Goal: Navigation & Orientation: Find specific page/section

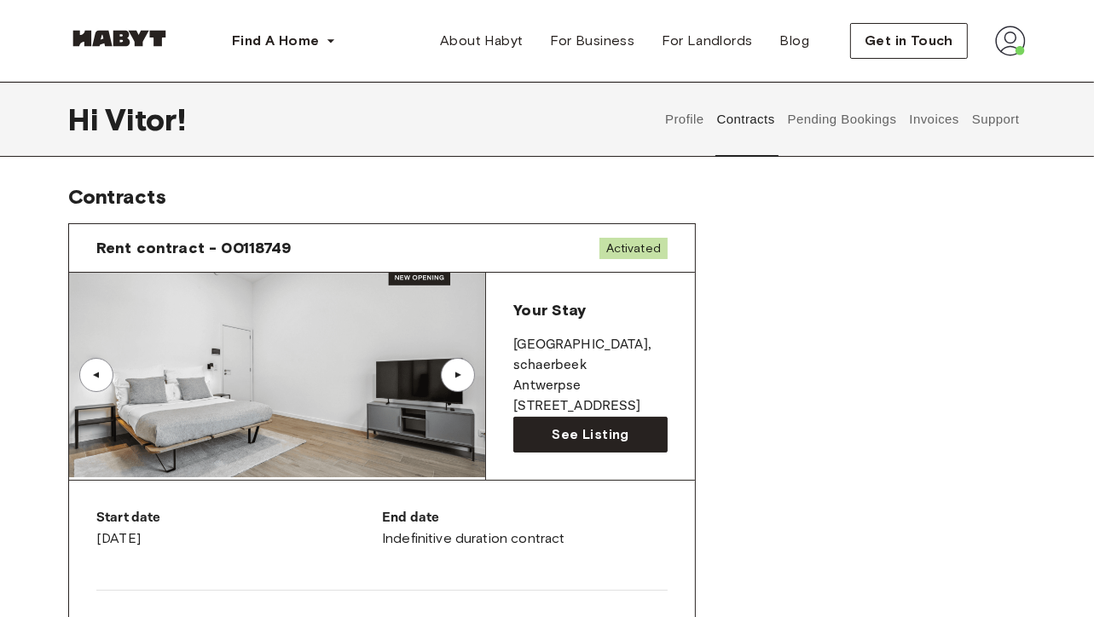
click at [976, 119] on button "Support" at bounding box center [996, 119] width 52 height 75
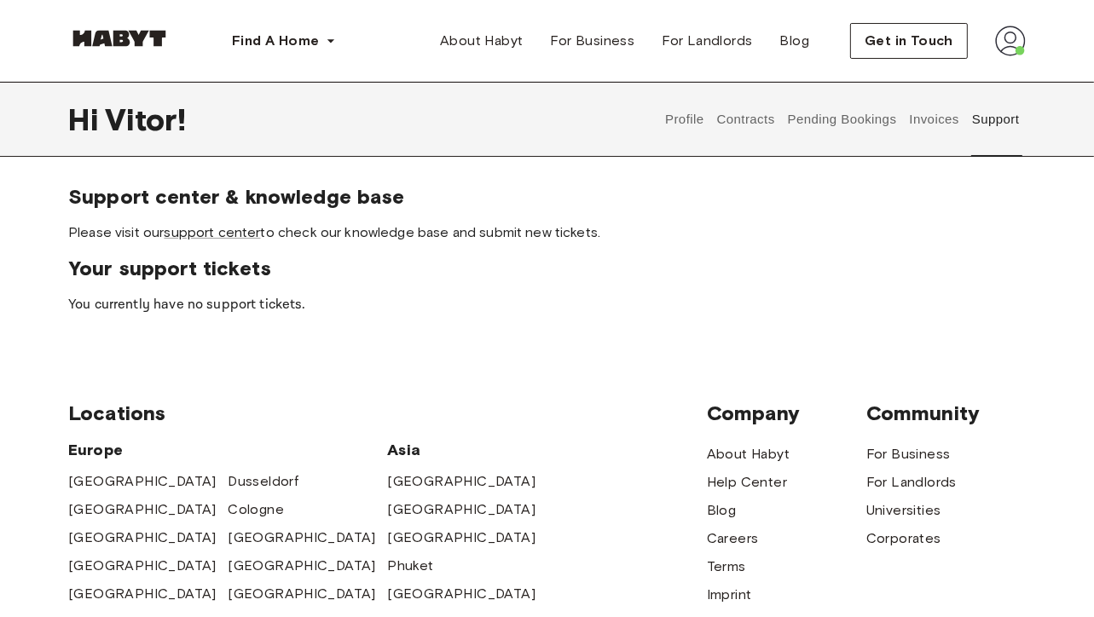
click at [999, 37] on img at bounding box center [1010, 41] width 31 height 31
click at [1011, 37] on img at bounding box center [1010, 41] width 31 height 31
click at [684, 132] on button "Profile" at bounding box center [684, 119] width 43 height 75
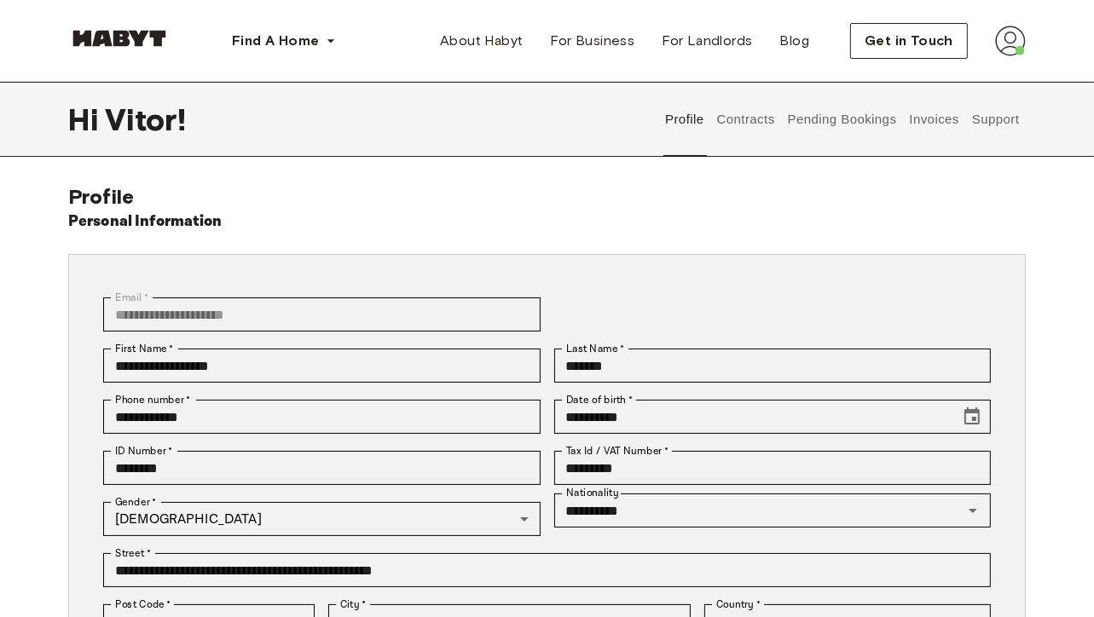
click at [723, 130] on button "Contracts" at bounding box center [746, 119] width 62 height 75
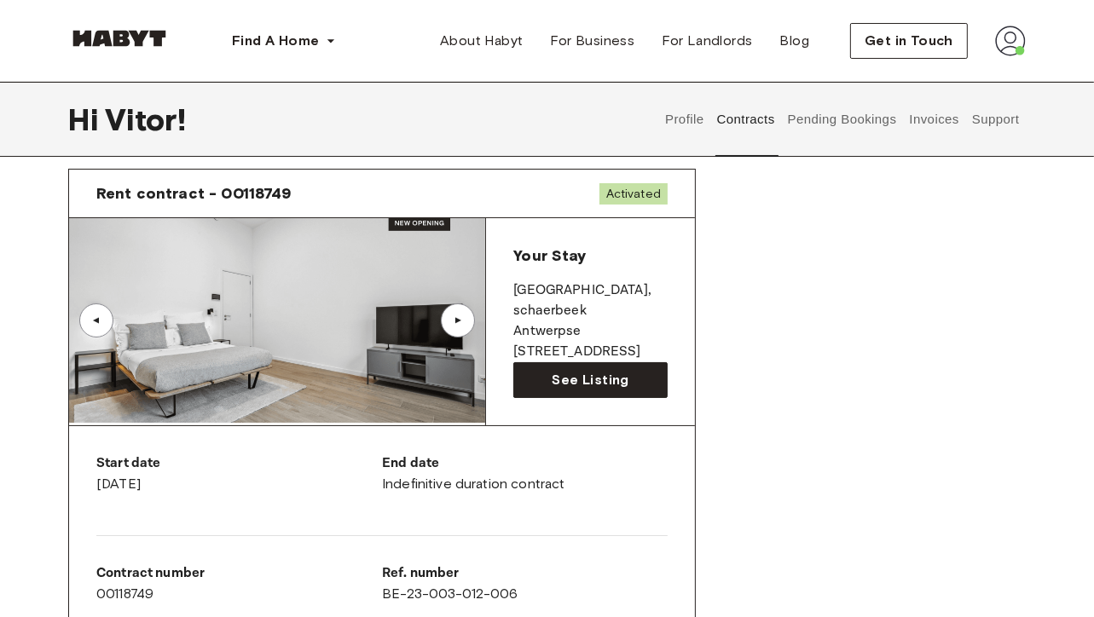
scroll to position [85, 0]
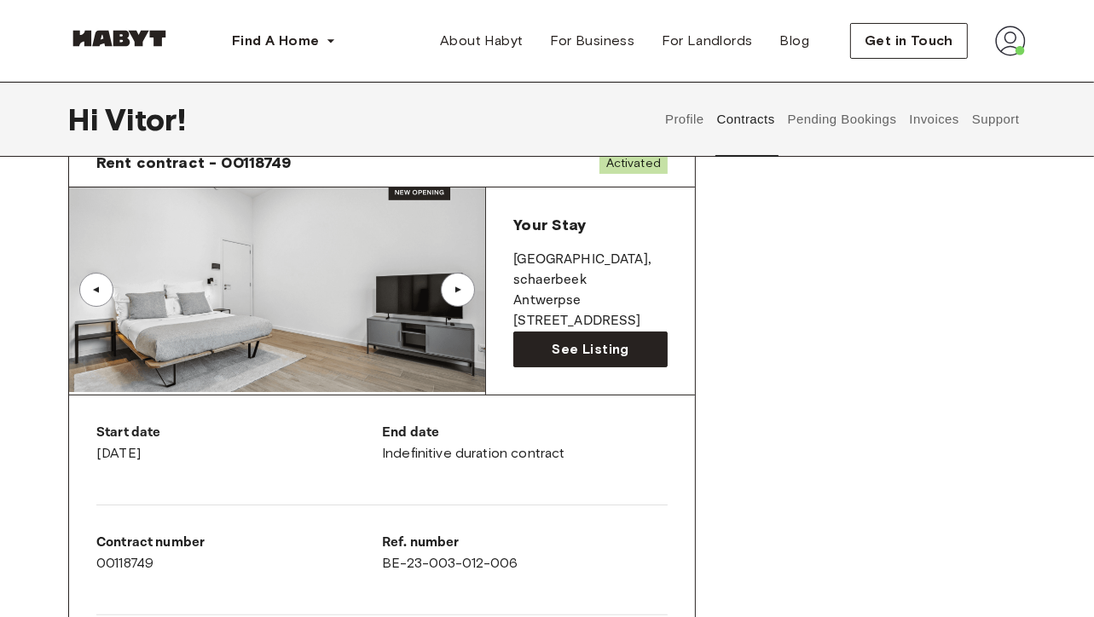
click at [462, 297] on div "▲" at bounding box center [458, 290] width 34 height 34
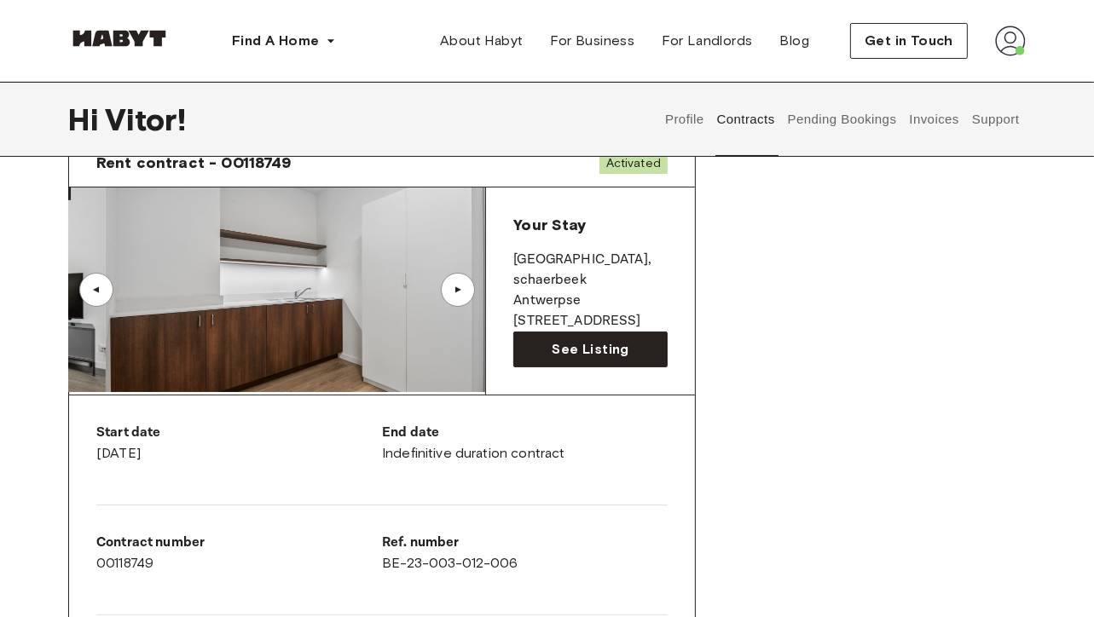
click at [462, 297] on div "▲" at bounding box center [458, 290] width 34 height 34
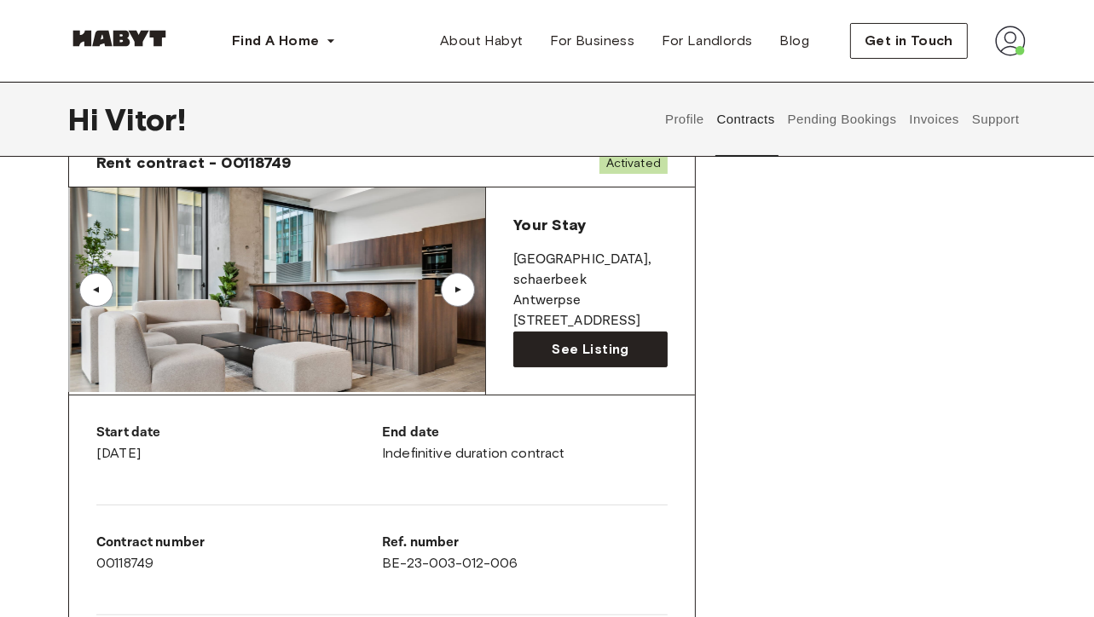
click at [462, 297] on div "▲" at bounding box center [458, 290] width 34 height 34
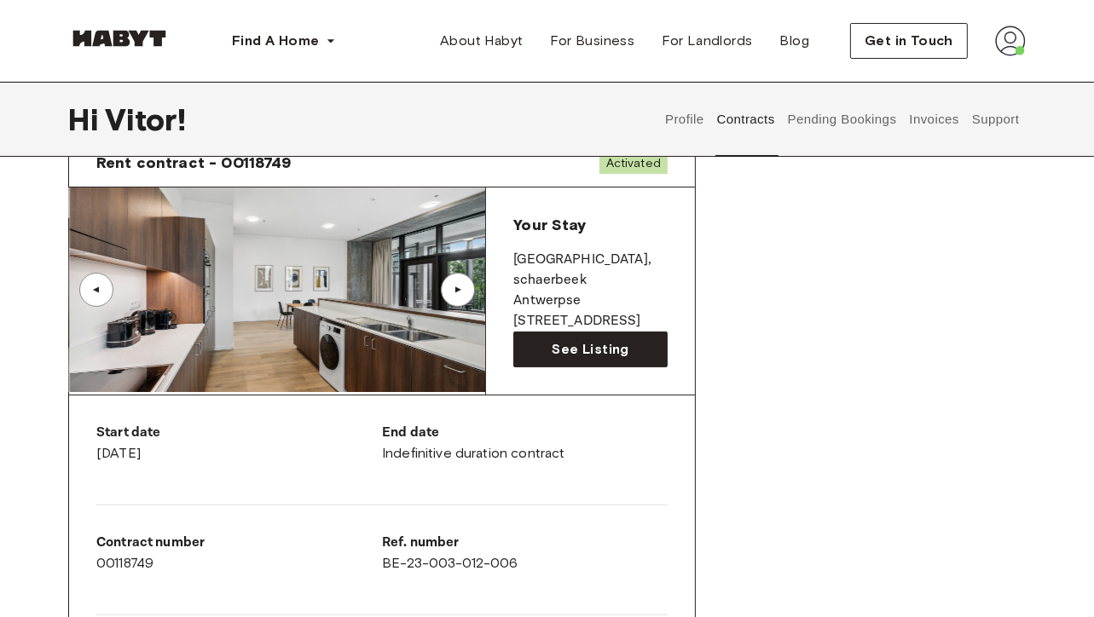
click at [462, 297] on div "▲" at bounding box center [458, 290] width 34 height 34
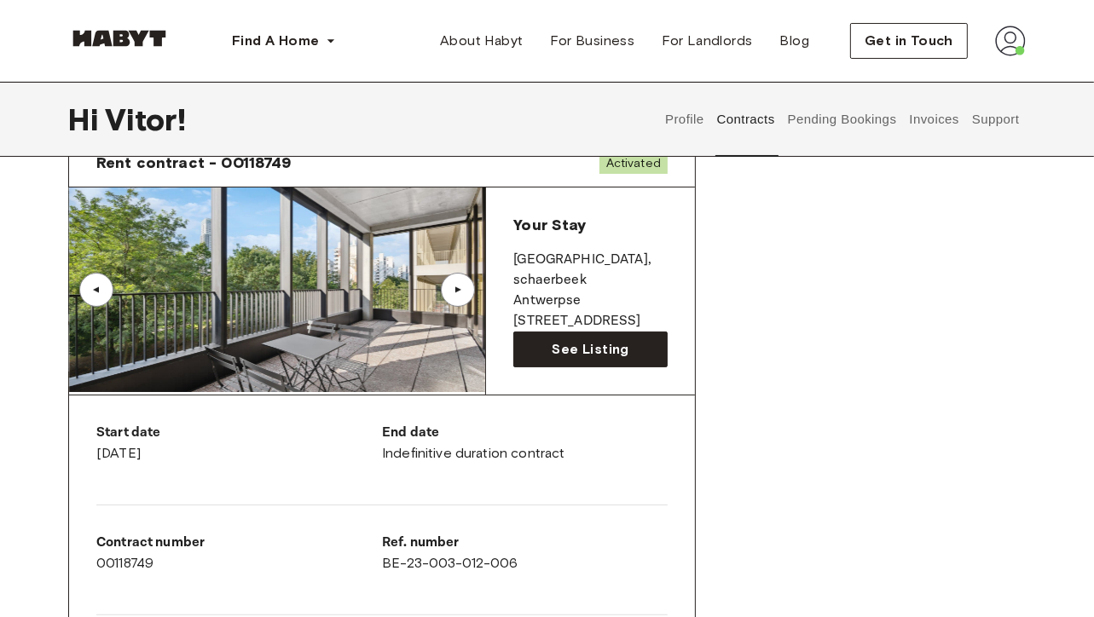
click at [462, 297] on div "▲" at bounding box center [458, 290] width 34 height 34
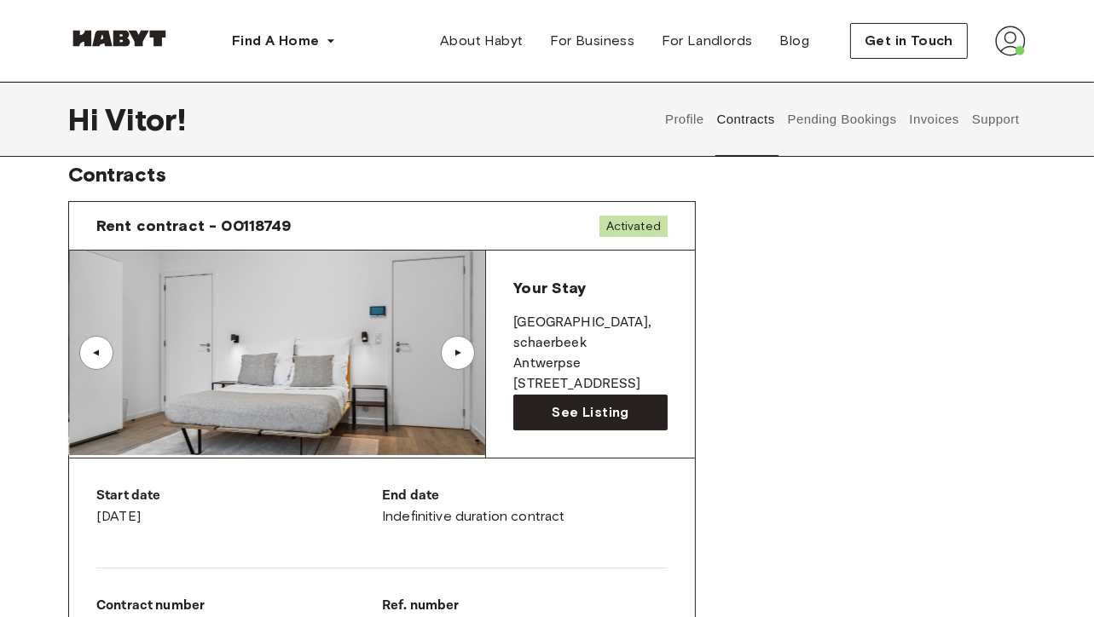
scroll to position [0, 0]
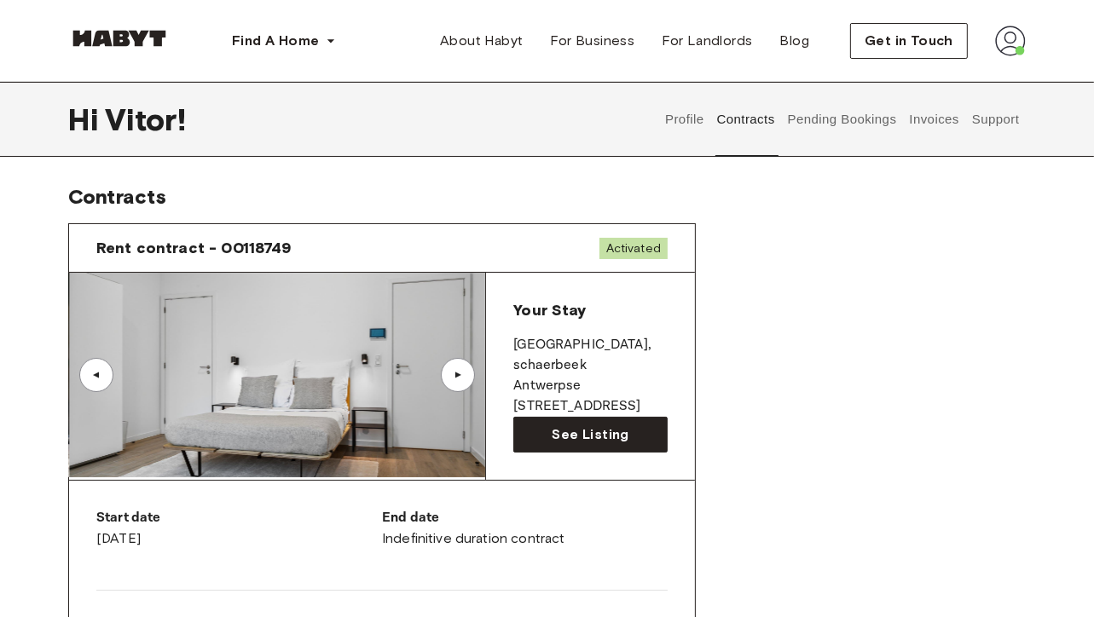
click at [825, 140] on button "Pending Bookings" at bounding box center [841, 119] width 113 height 75
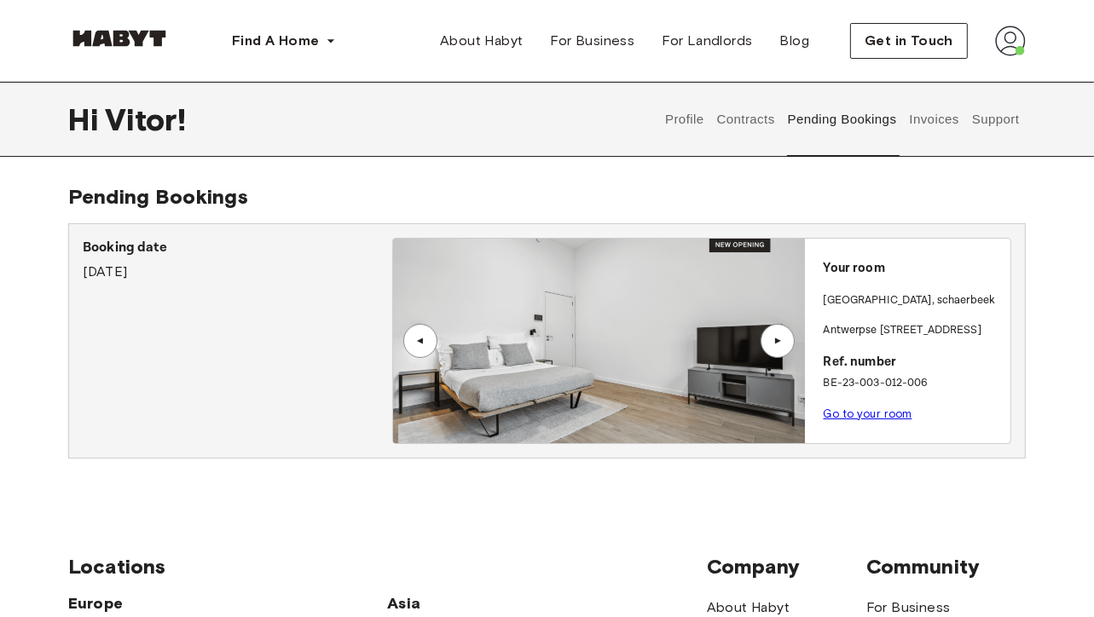
click at [774, 336] on div "▲" at bounding box center [777, 341] width 17 height 10
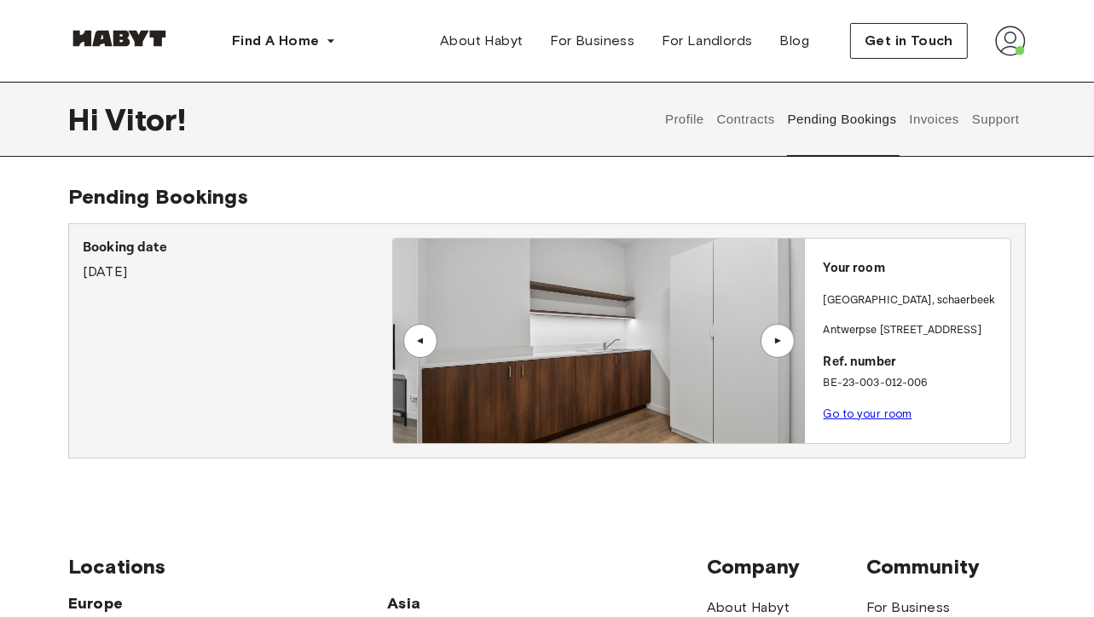
click at [774, 336] on div "▲" at bounding box center [777, 341] width 17 height 10
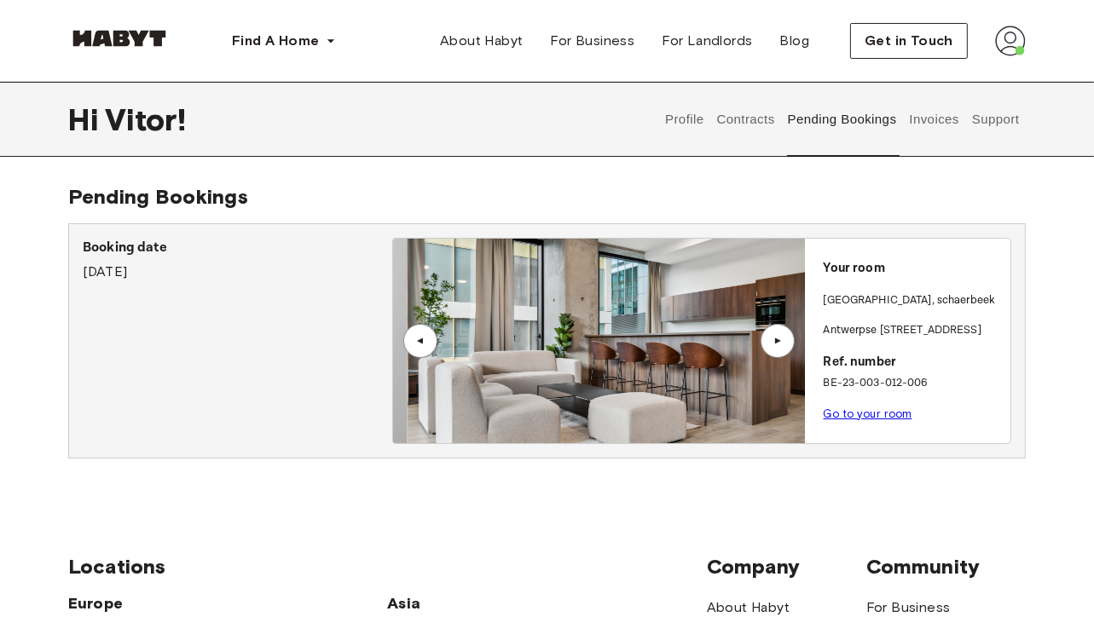
click at [774, 336] on div "▲" at bounding box center [777, 341] width 17 height 10
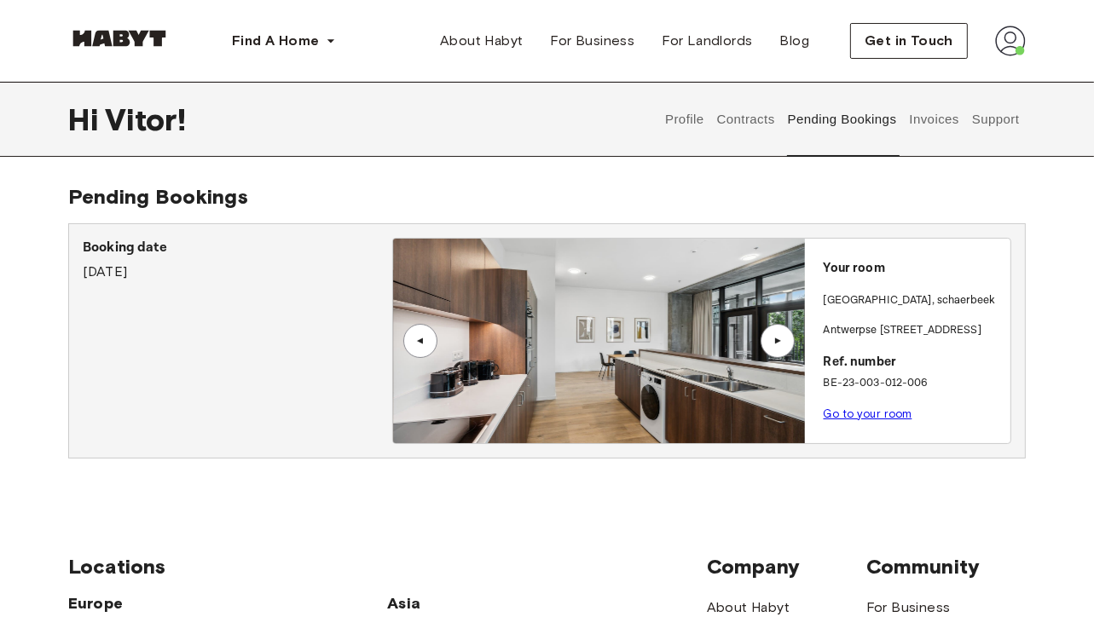
click at [769, 345] on div "▲" at bounding box center [777, 341] width 17 height 10
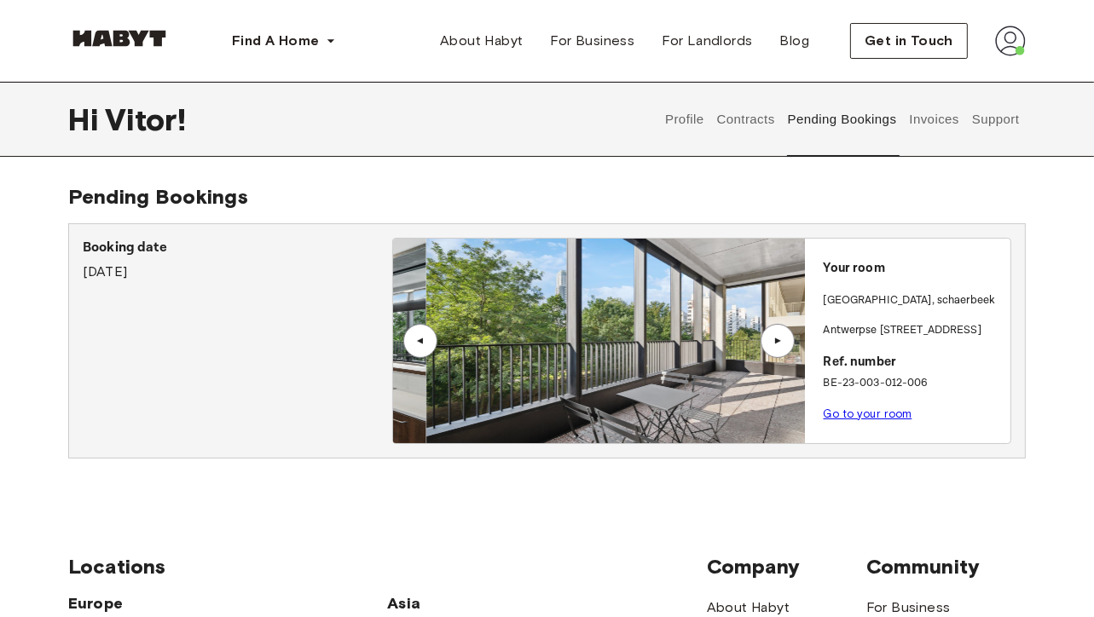
click at [773, 344] on div "▲" at bounding box center [777, 341] width 17 height 10
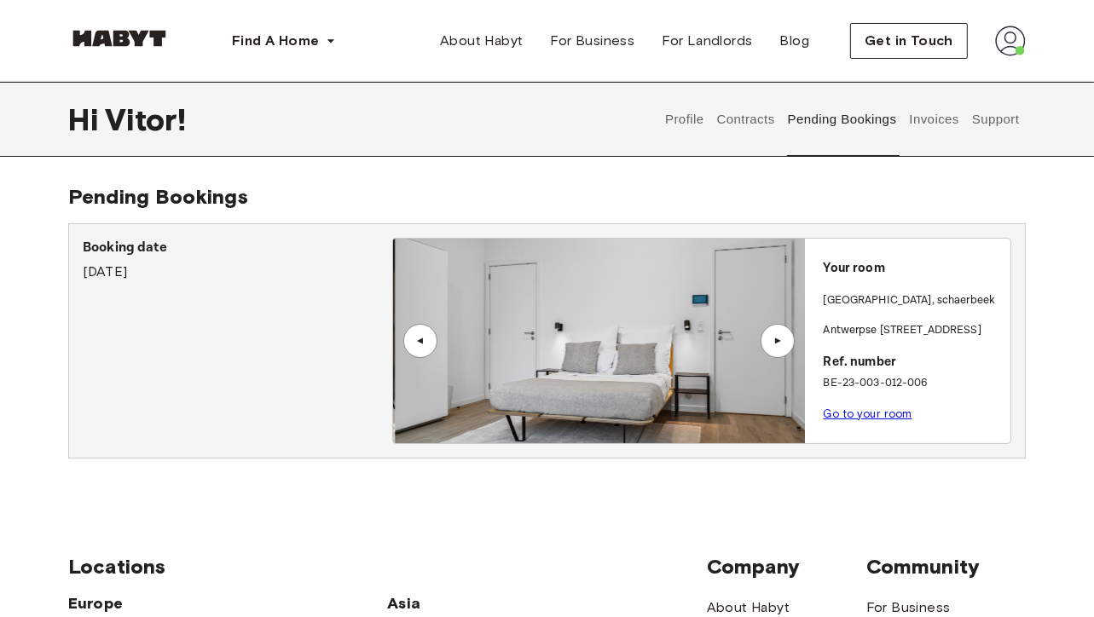
click at [774, 337] on div "▲" at bounding box center [777, 341] width 17 height 10
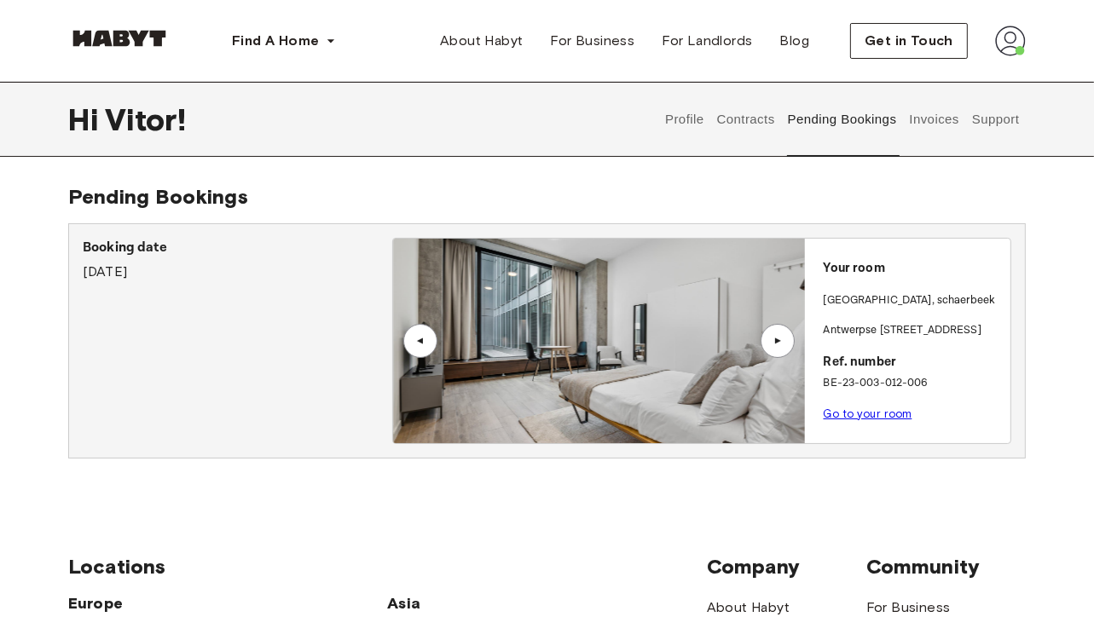
click at [927, 128] on button "Invoices" at bounding box center [934, 119] width 54 height 75
